Goal: Browse casually

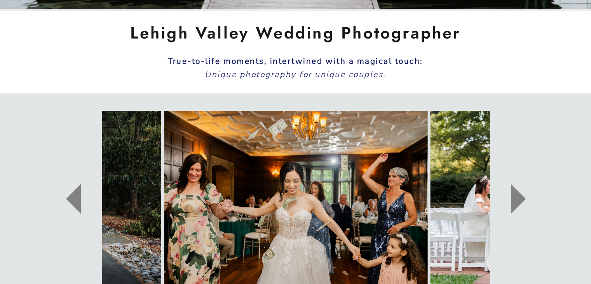
scroll to position [390, 0]
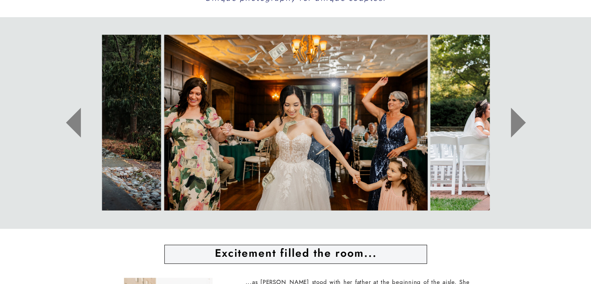
click at [519, 114] on icon at bounding box center [518, 122] width 59 height 79
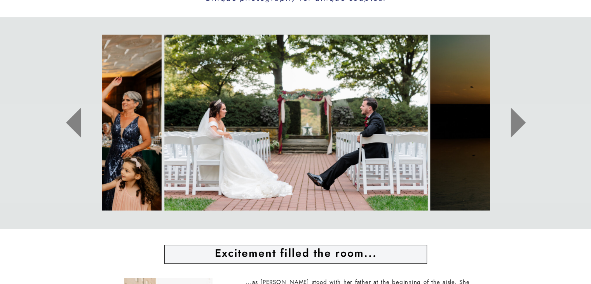
click at [519, 114] on icon at bounding box center [518, 122] width 59 height 79
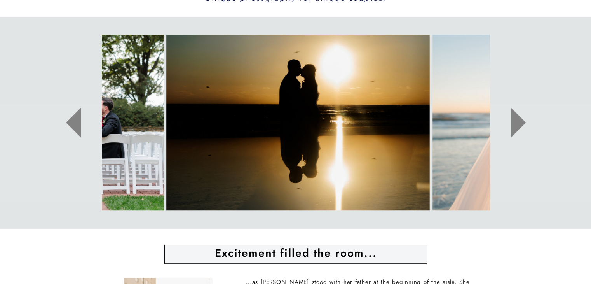
click at [519, 114] on icon at bounding box center [518, 122] width 59 height 79
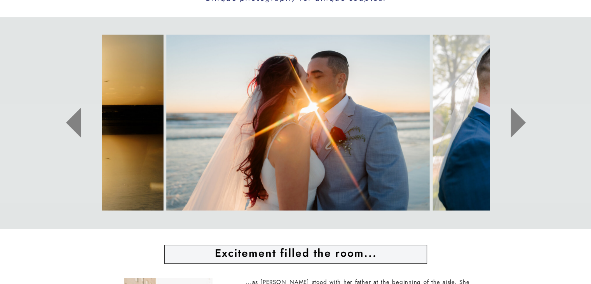
click at [518, 114] on icon at bounding box center [518, 123] width 15 height 30
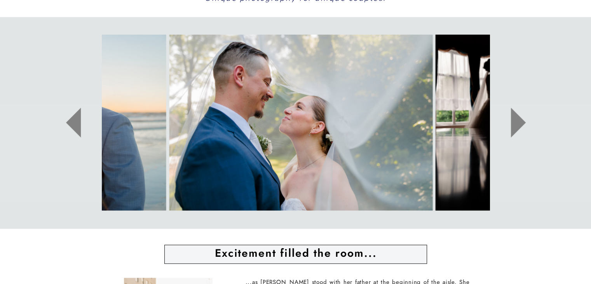
click at [518, 114] on icon at bounding box center [518, 123] width 15 height 30
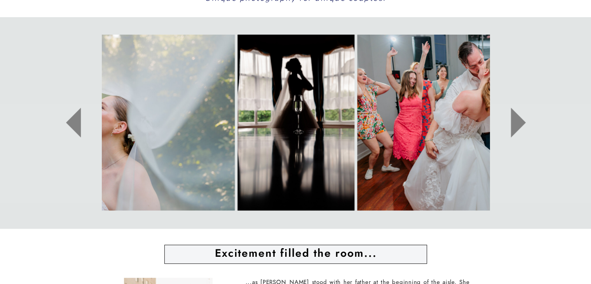
click at [518, 114] on icon at bounding box center [518, 123] width 15 height 30
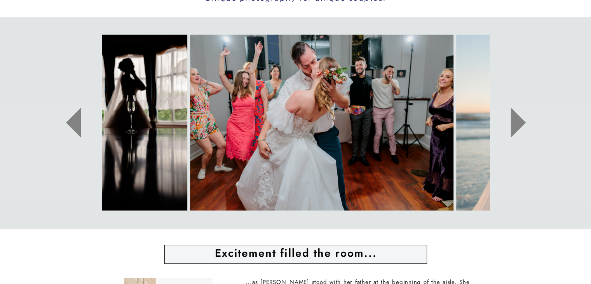
click at [518, 114] on icon at bounding box center [518, 123] width 15 height 30
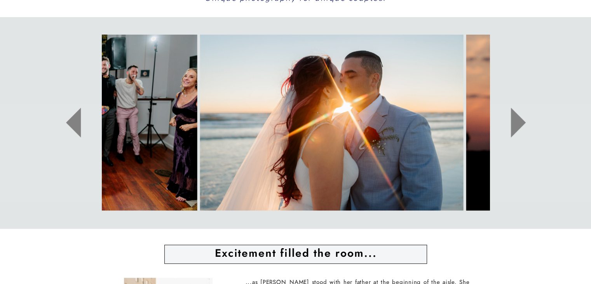
click at [518, 114] on icon at bounding box center [518, 123] width 15 height 30
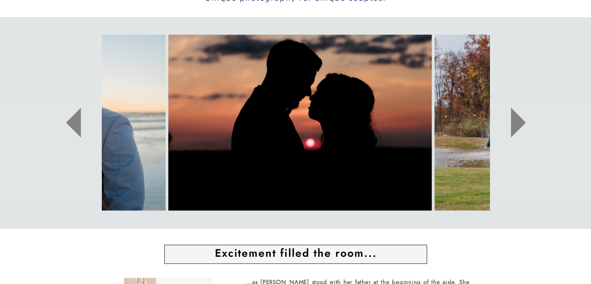
click at [519, 116] on icon at bounding box center [518, 123] width 15 height 30
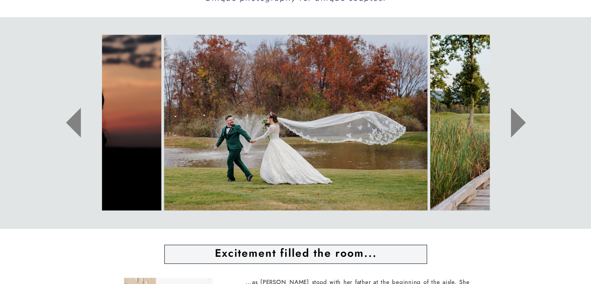
click at [519, 116] on icon at bounding box center [518, 123] width 15 height 30
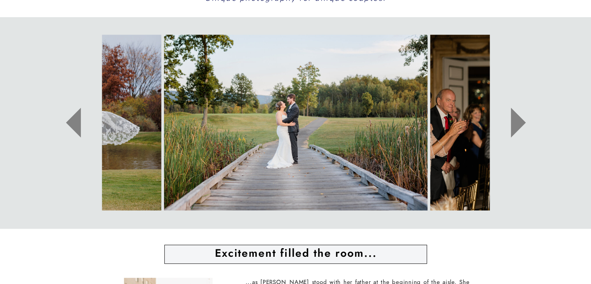
click at [524, 121] on icon at bounding box center [518, 123] width 15 height 30
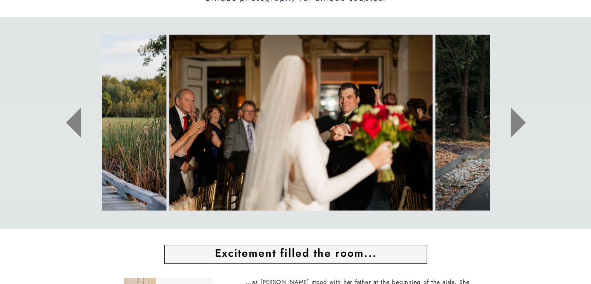
click at [524, 122] on icon at bounding box center [518, 123] width 15 height 30
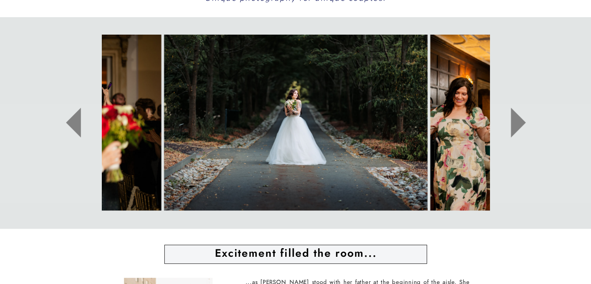
click at [524, 122] on icon at bounding box center [518, 123] width 15 height 30
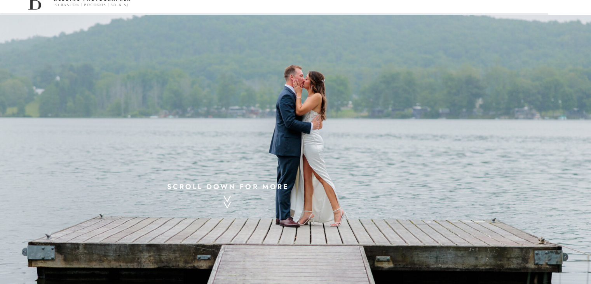
scroll to position [0, 0]
